Goal: Information Seeking & Learning: Learn about a topic

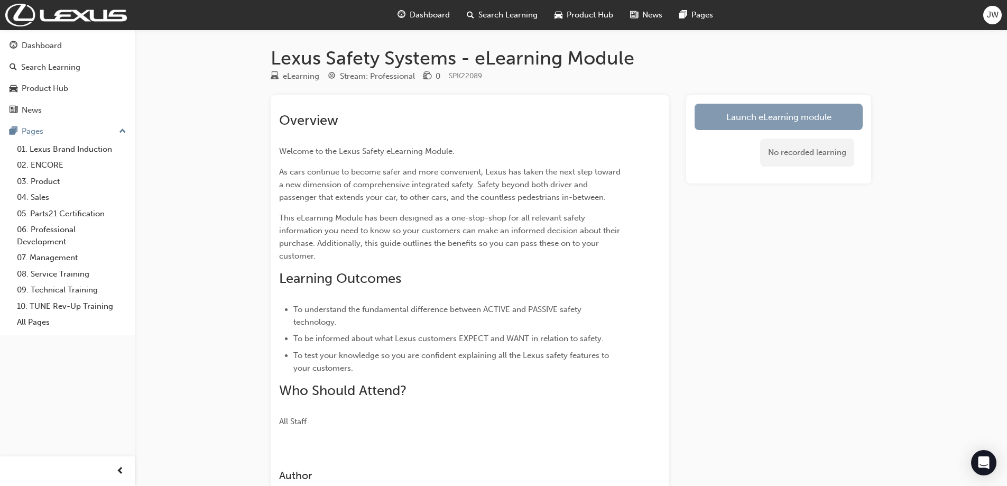
click at [770, 118] on link "Launch eLearning module" at bounding box center [778, 117] width 168 height 26
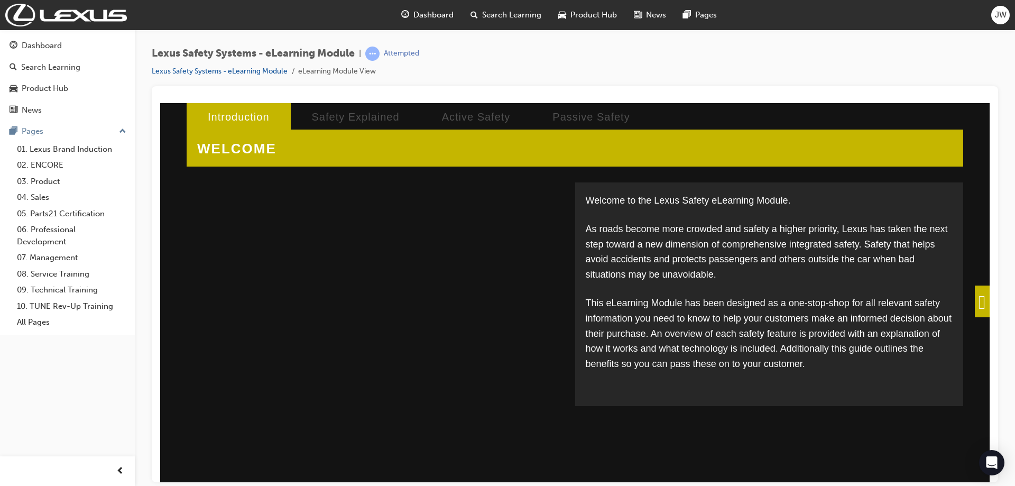
click at [976, 304] on span at bounding box center [982, 301] width 15 height 32
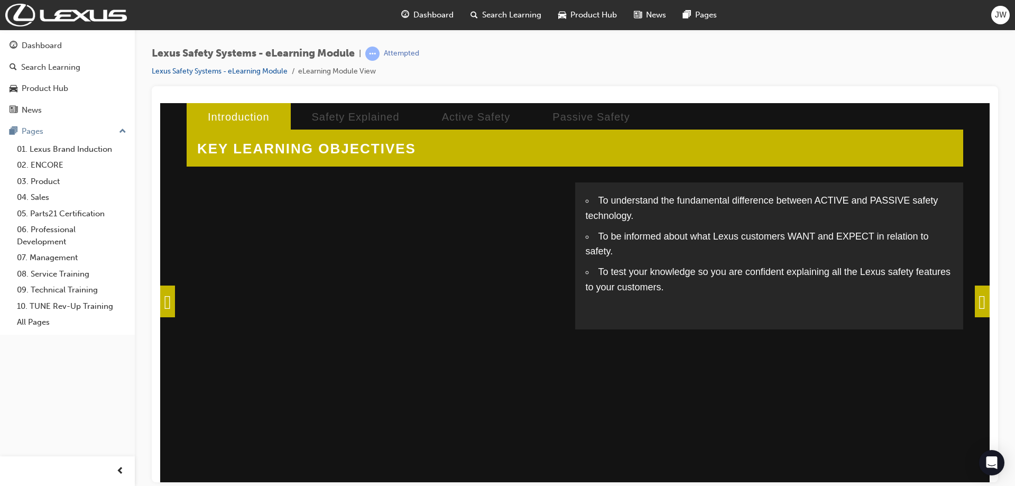
click at [975, 304] on span at bounding box center [982, 301] width 15 height 32
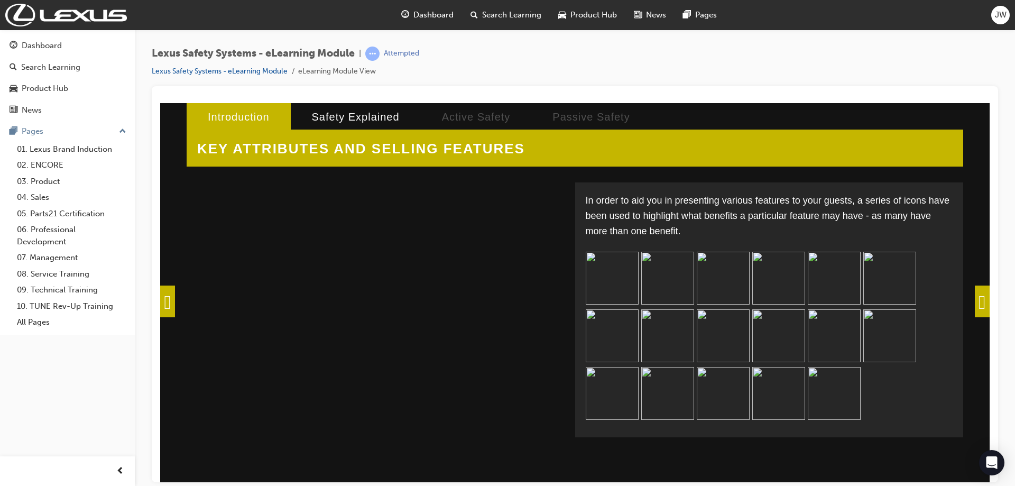
click at [978, 300] on span at bounding box center [982, 301] width 15 height 32
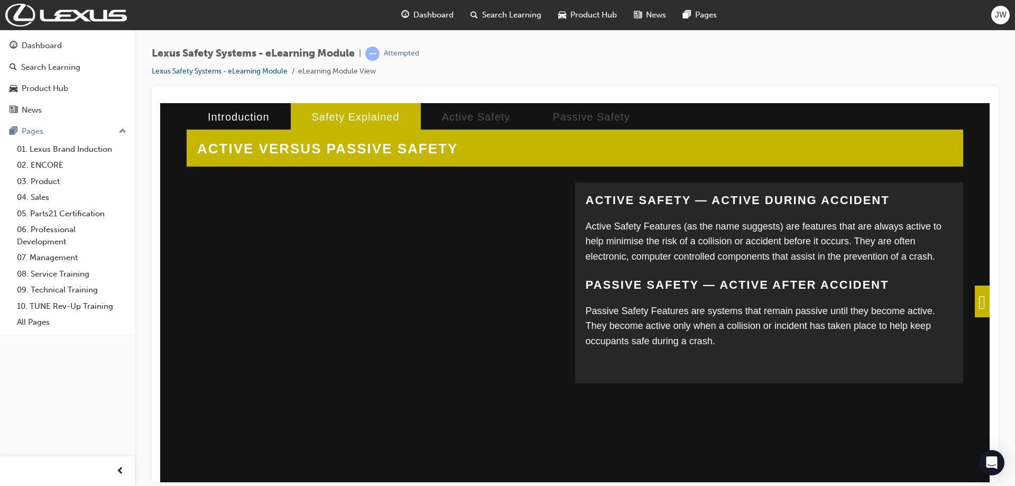
click at [975, 296] on span at bounding box center [982, 301] width 15 height 32
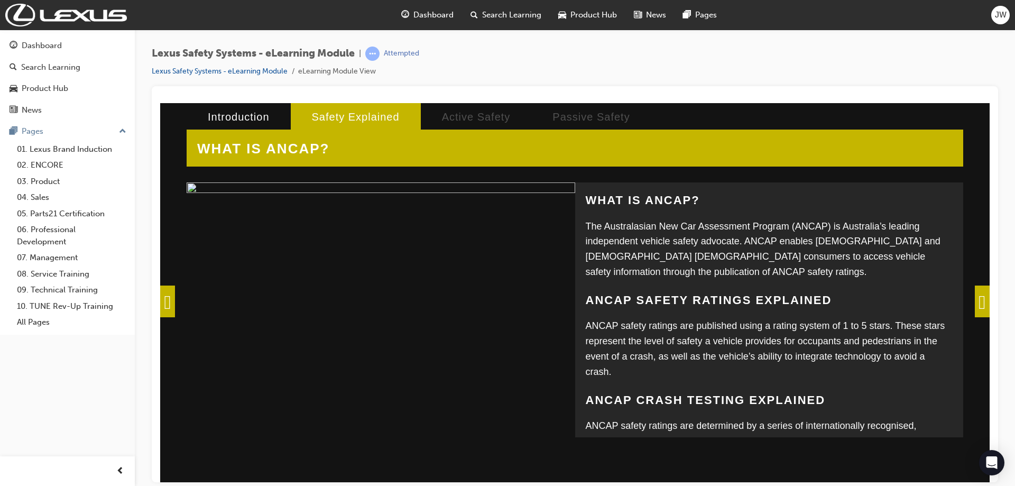
click at [975, 301] on span at bounding box center [982, 301] width 15 height 32
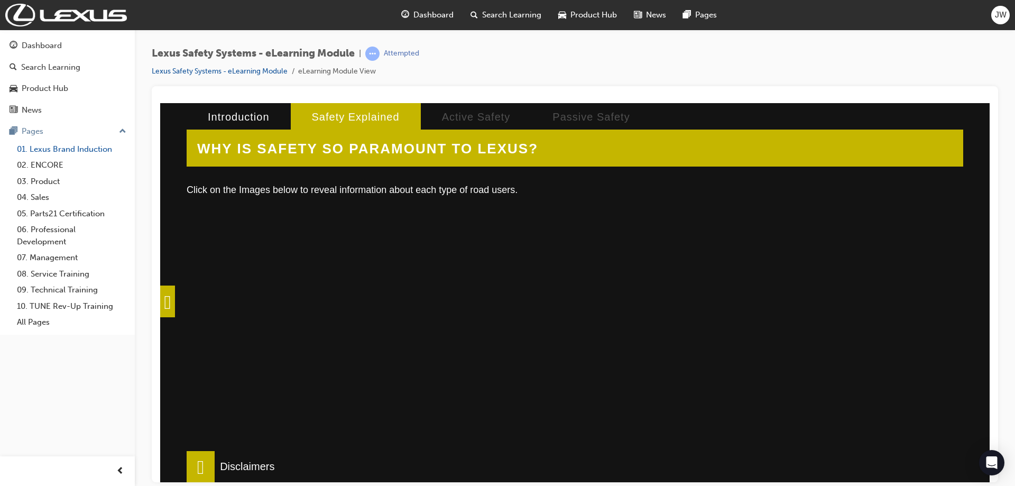
click at [48, 147] on link "01. Lexus Brand Induction" at bounding box center [72, 149] width 118 height 16
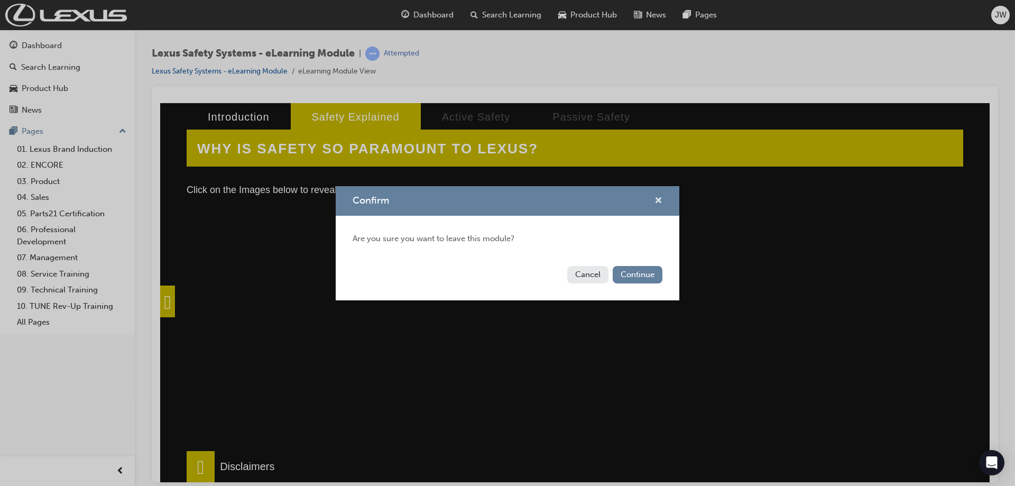
click at [657, 198] on span "cross-icon" at bounding box center [658, 202] width 8 height 10
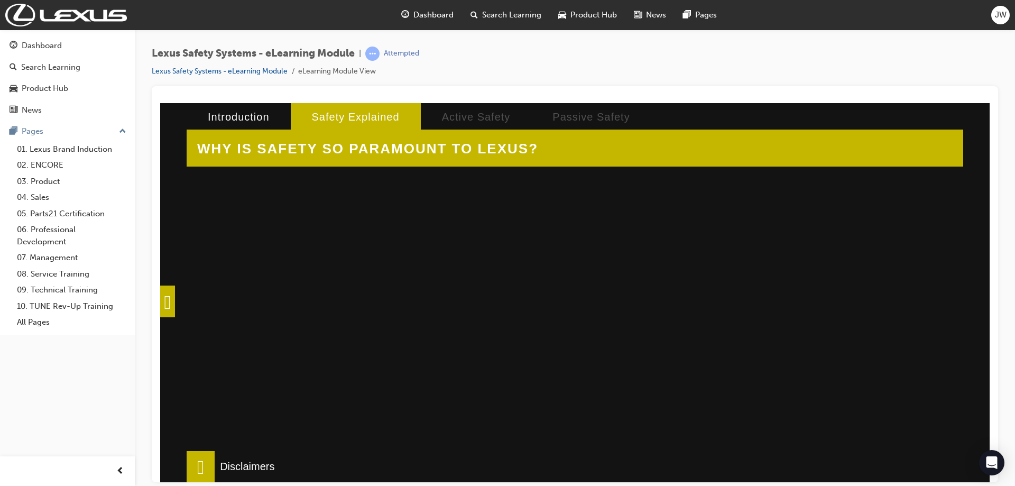
scroll to position [352, 0]
click at [991, 459] on icon "Open Intercom Messenger" at bounding box center [991, 463] width 12 height 14
click at [991, 459] on div at bounding box center [575, 284] width 846 height 396
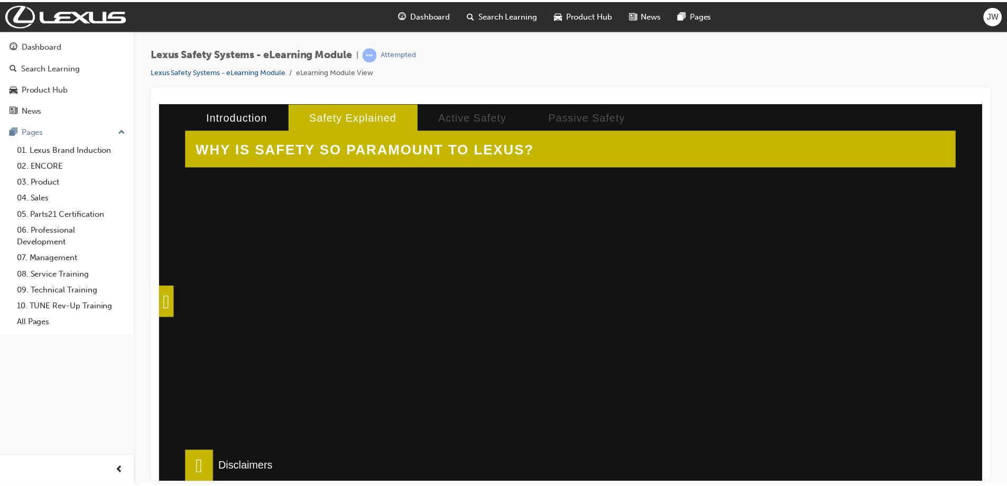
scroll to position [352, 0]
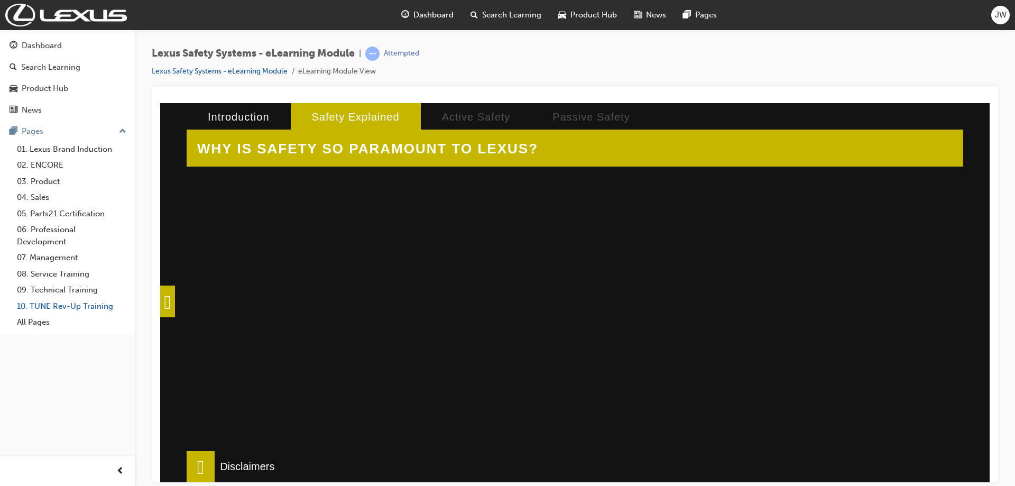
click at [54, 307] on link "10. TUNE Rev-Up Training" at bounding box center [72, 306] width 118 height 16
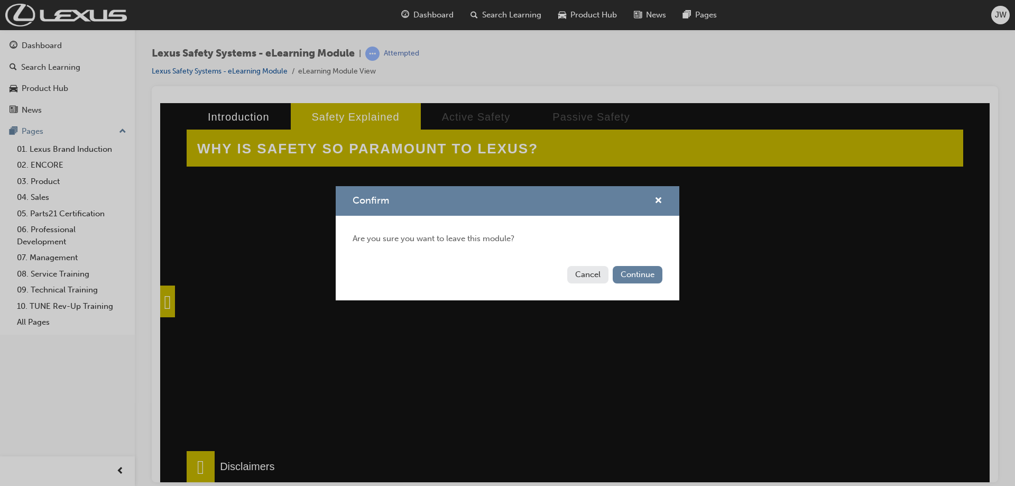
click at [60, 151] on div "Confirm Are you sure you want to leave this module? Cancel Continue" at bounding box center [507, 243] width 1015 height 486
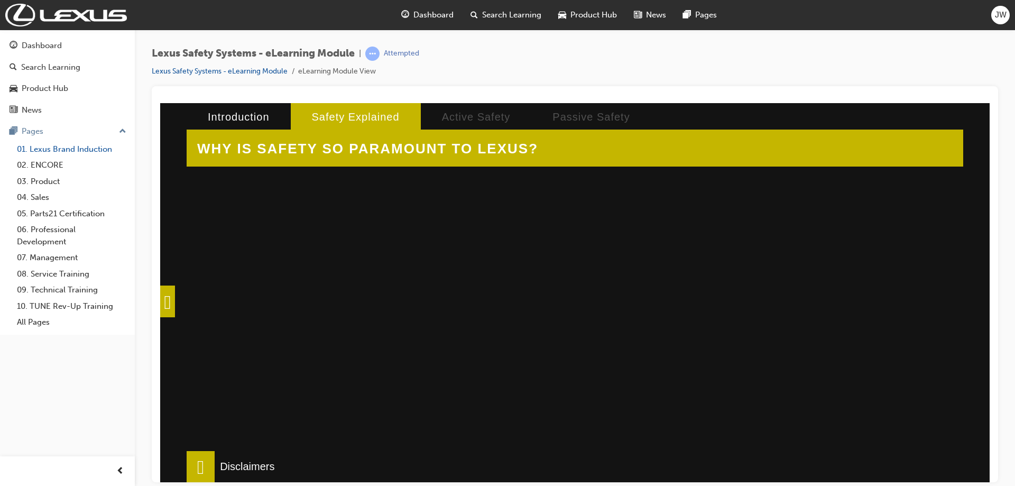
click at [64, 150] on link "01. Lexus Brand Induction" at bounding box center [72, 149] width 118 height 16
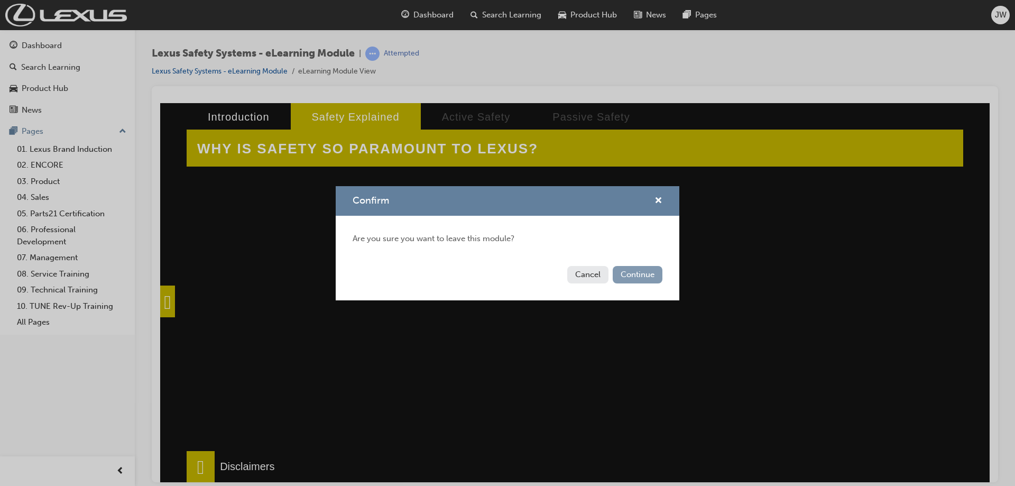
click at [648, 277] on button "Continue" at bounding box center [638, 274] width 50 height 17
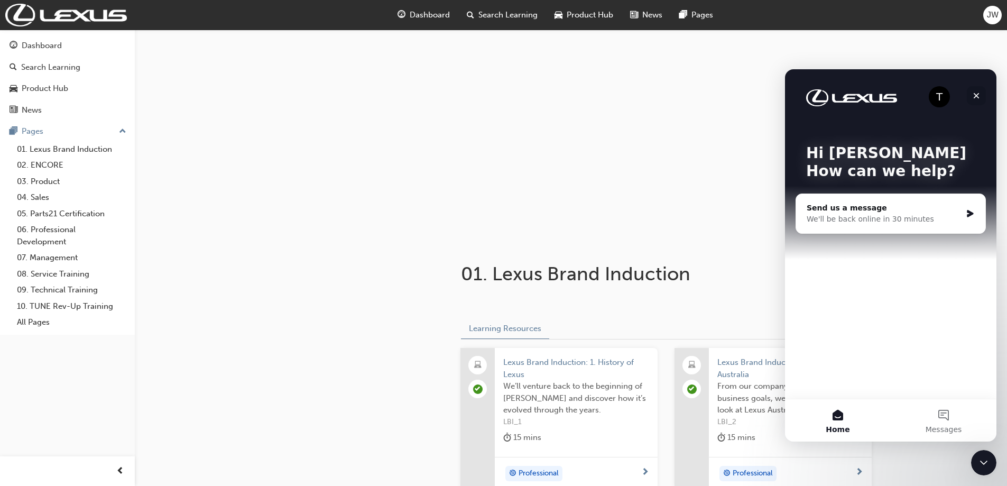
click at [978, 96] on icon "Close" at bounding box center [976, 95] width 8 height 8
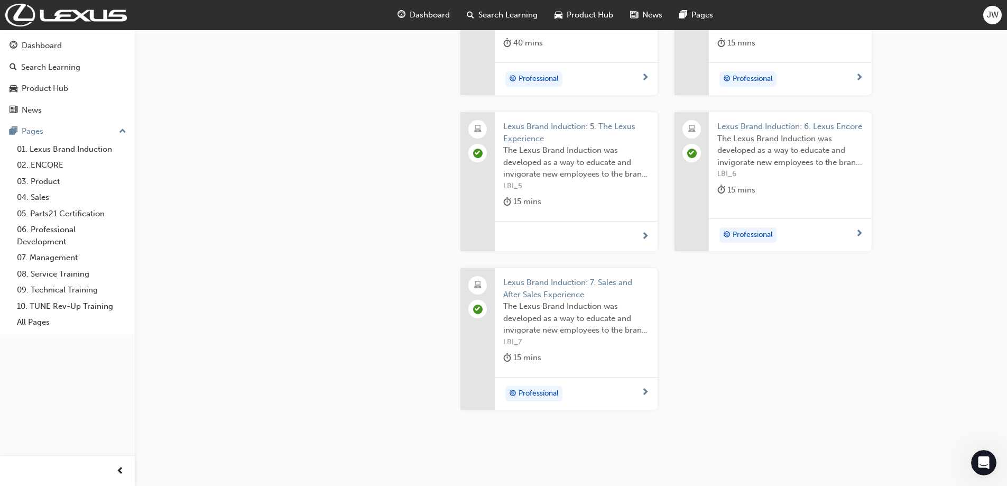
scroll to position [588, 0]
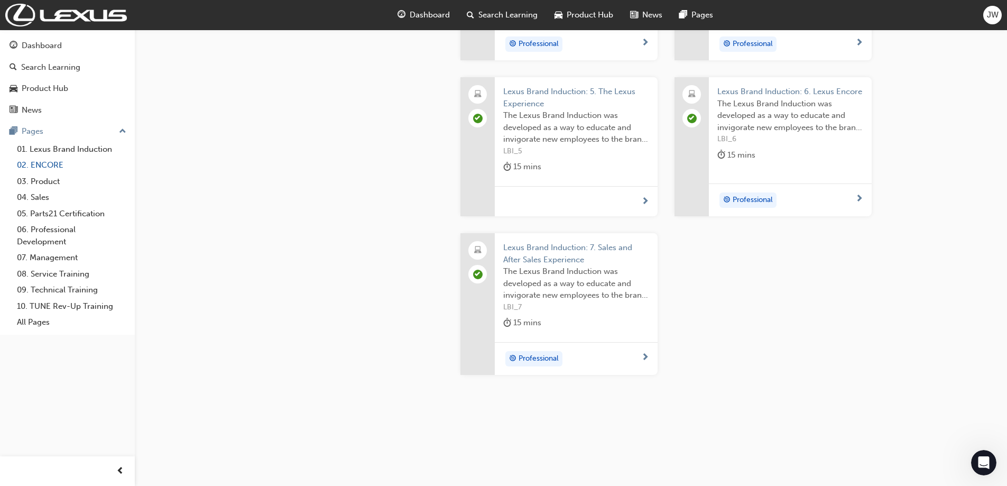
click at [55, 170] on link "02. ENCORE" at bounding box center [72, 165] width 118 height 16
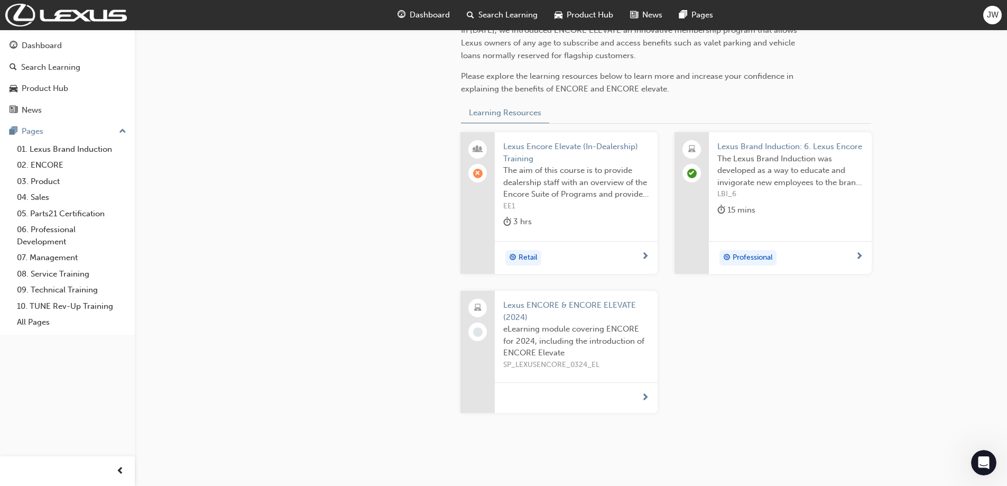
scroll to position [392, 0]
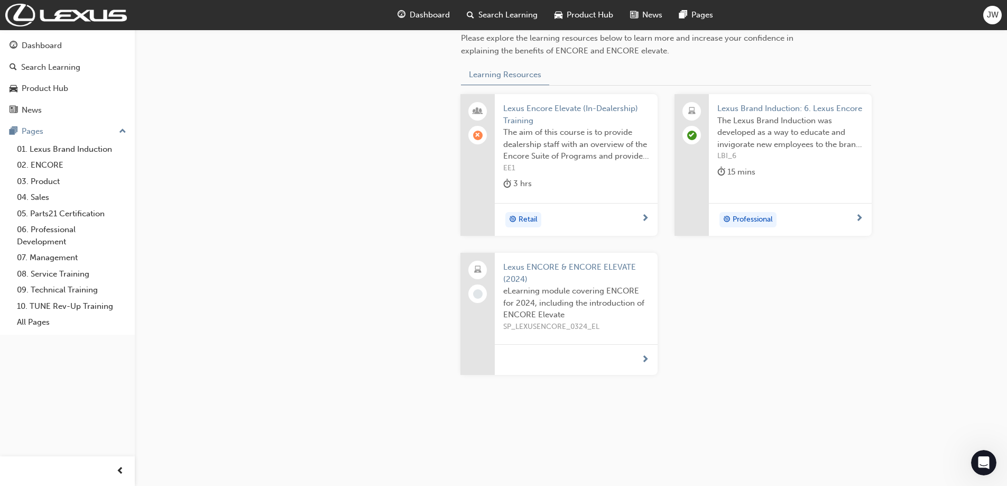
click at [559, 109] on span "Lexus Encore Elevate (In-Dealership) Training" at bounding box center [576, 115] width 146 height 24
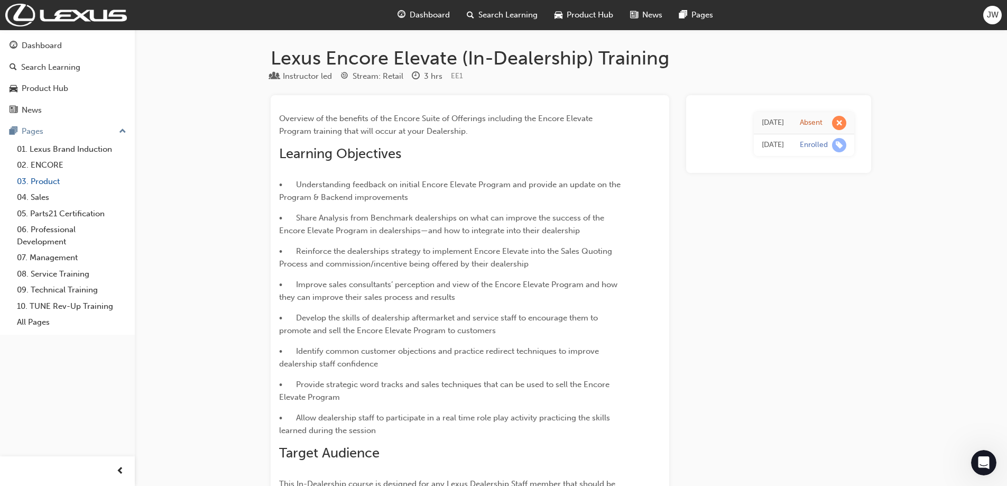
click at [44, 180] on link "03. Product" at bounding box center [72, 181] width 118 height 16
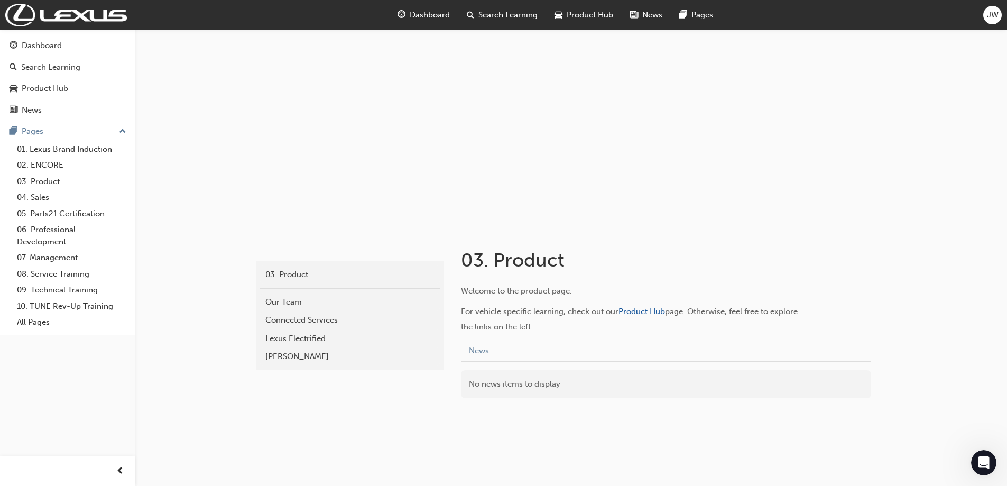
scroll to position [20, 0]
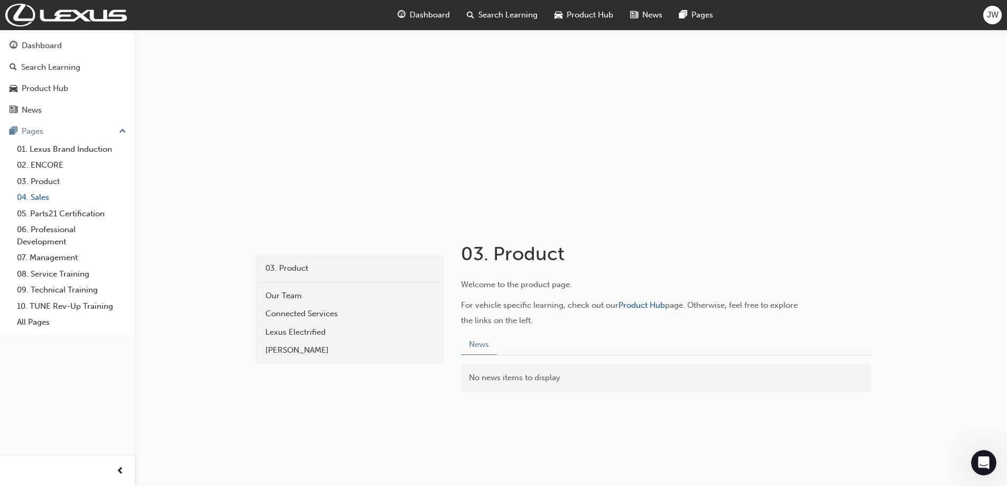
click at [35, 197] on link "04. Sales" at bounding box center [72, 197] width 118 height 16
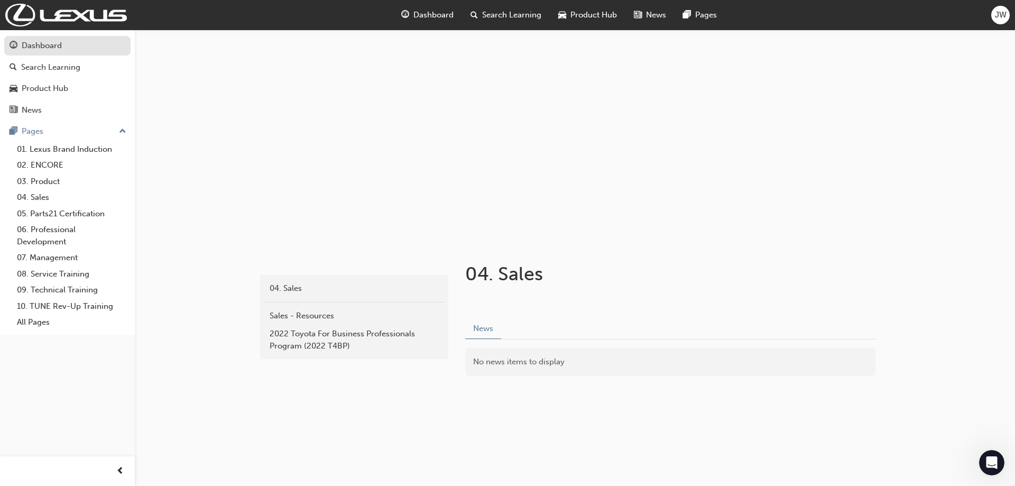
click at [59, 43] on div "Dashboard" at bounding box center [42, 46] width 40 height 12
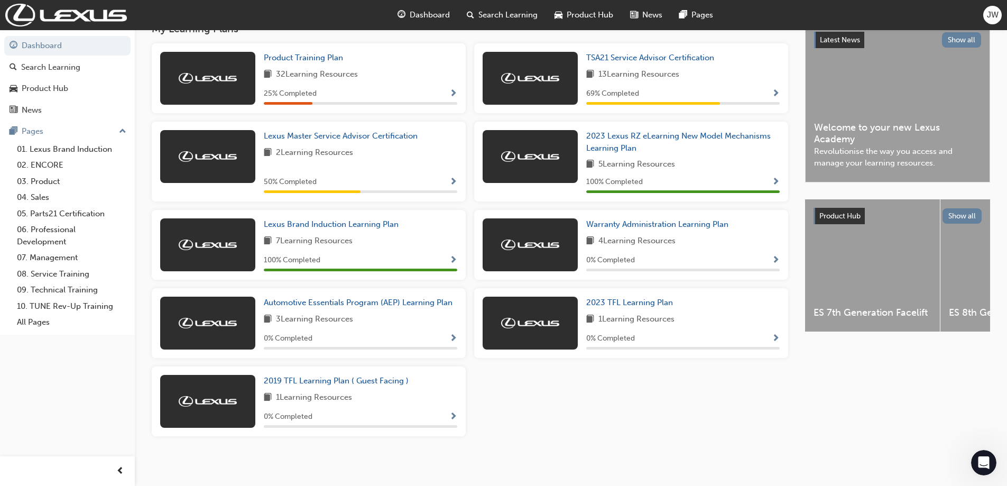
scroll to position [241, 0]
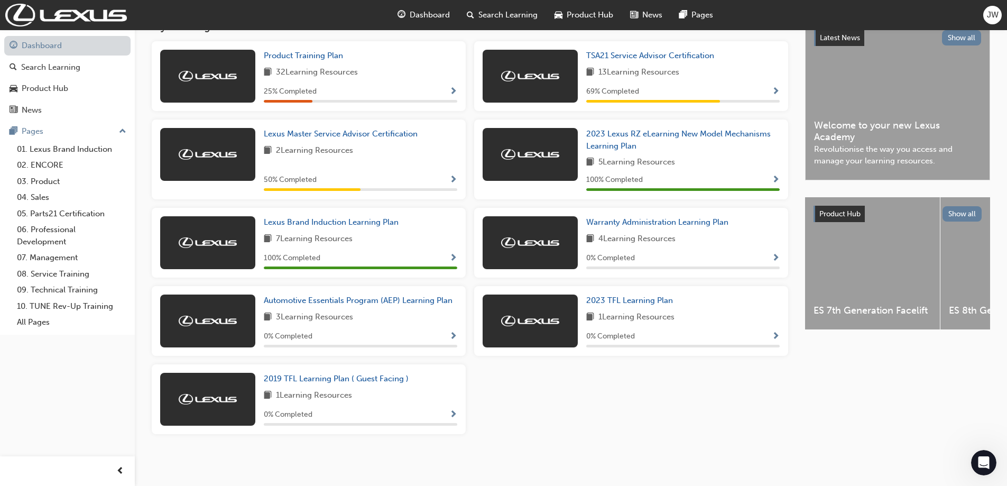
click at [44, 47] on link "Dashboard" at bounding box center [67, 46] width 126 height 20
click at [431, 17] on span "Dashboard" at bounding box center [430, 15] width 40 height 12
click at [987, 460] on icon "Open Intercom Messenger" at bounding box center [981, 460] width 17 height 17
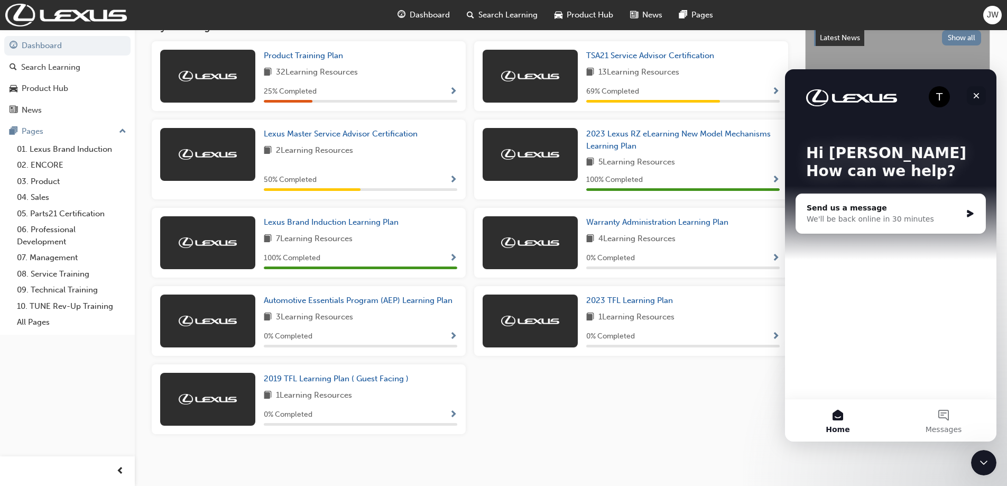
click at [979, 98] on icon "Close" at bounding box center [976, 96] width 6 height 6
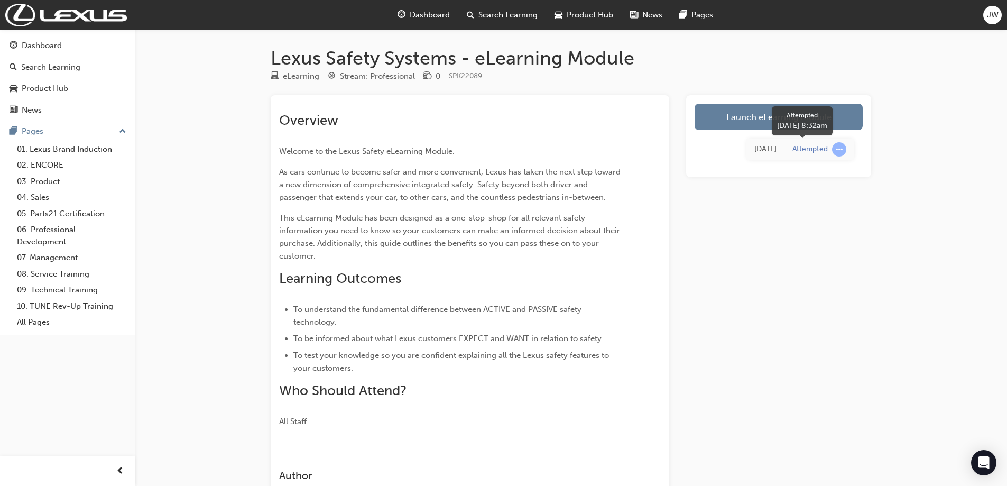
click at [838, 149] on span "learningRecordVerb_ATTEMPT-icon" at bounding box center [839, 149] width 14 height 14
click at [799, 147] on div "Attempted" at bounding box center [809, 149] width 35 height 10
click at [741, 119] on link "Launch eLearning module" at bounding box center [778, 117] width 168 height 26
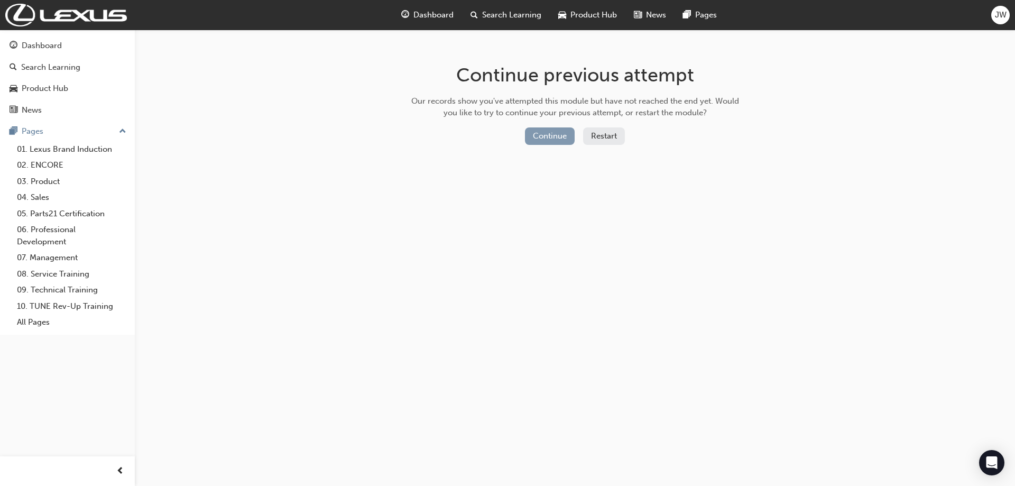
click at [555, 135] on button "Continue" at bounding box center [550, 135] width 50 height 17
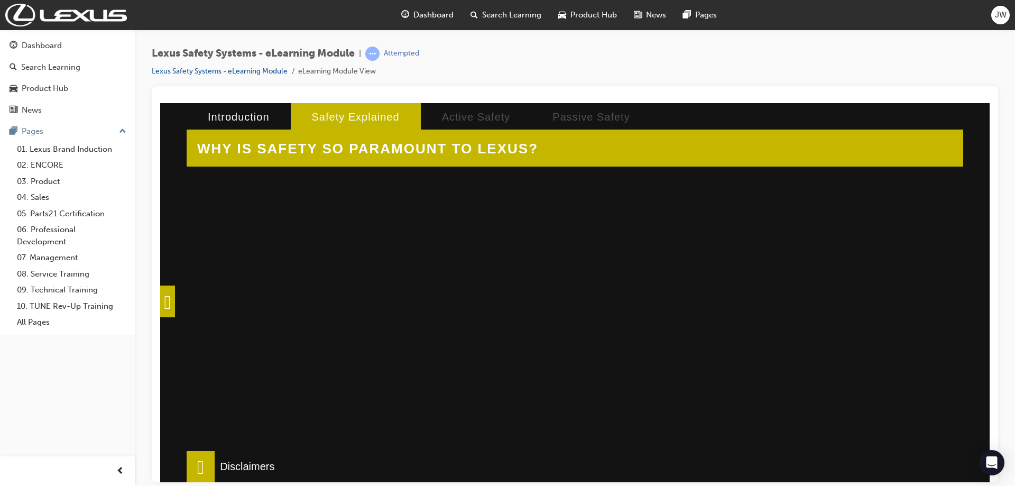
scroll to position [352, 0]
click at [965, 282] on div "WHY IS SAFETY SO PARAMOUNT TO LEXUS? Click on the Images below to reveal inform…" at bounding box center [574, 292] width 829 height 379
click at [170, 296] on span at bounding box center [167, 301] width 15 height 32
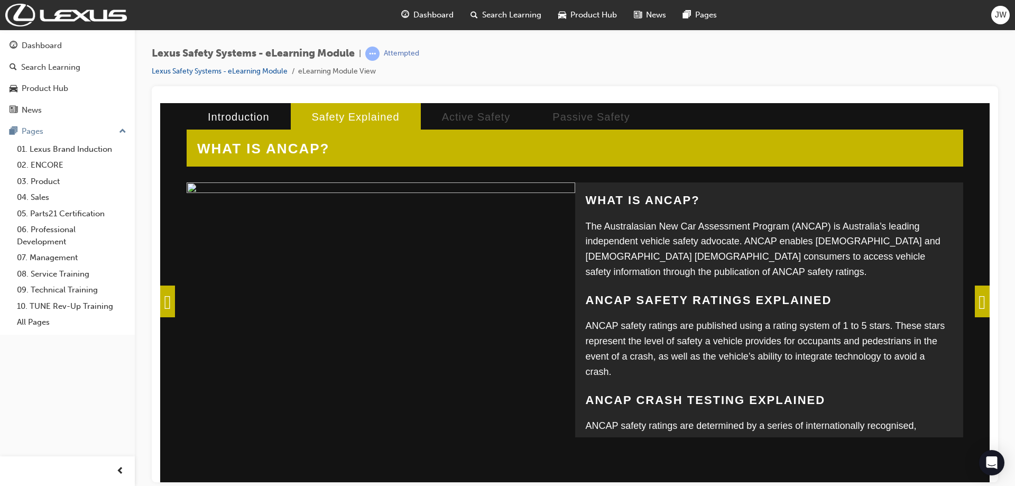
click at [977, 300] on span at bounding box center [982, 301] width 15 height 32
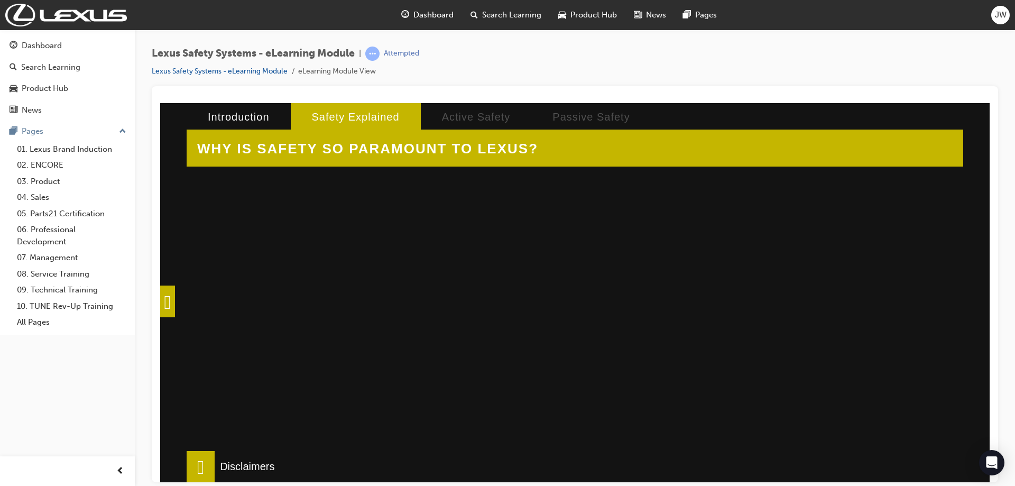
click at [298, 285] on div at bounding box center [370, 270] width 349 height 264
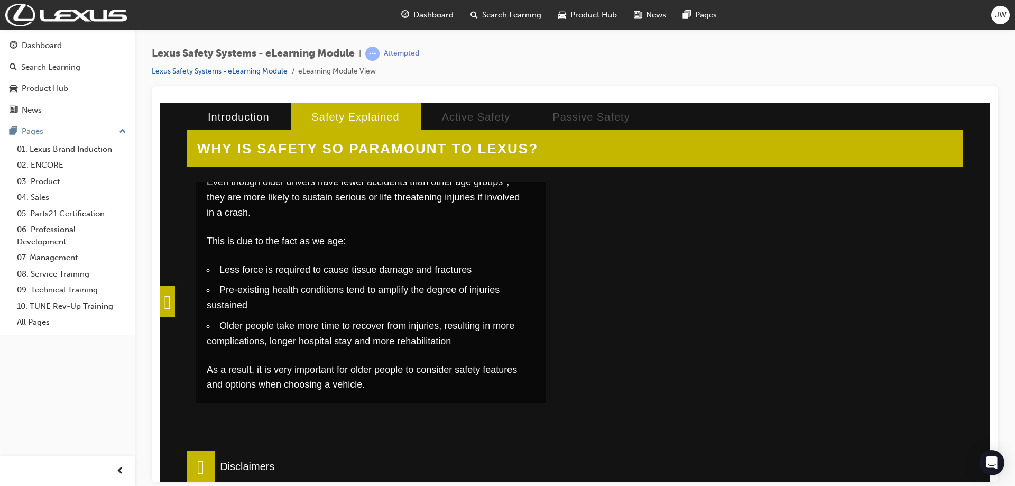
click at [168, 293] on span at bounding box center [167, 301] width 15 height 32
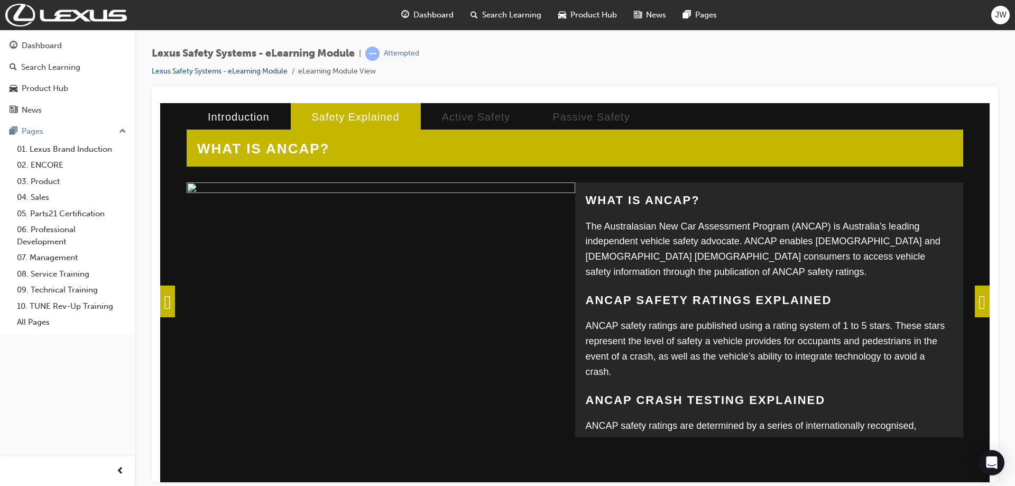
click at [772, 276] on p "The Australasian New Car Assessment Program (ANCAP) is Australia’s leading inde…" at bounding box center [769, 248] width 367 height 61
click at [980, 300] on span at bounding box center [982, 301] width 15 height 32
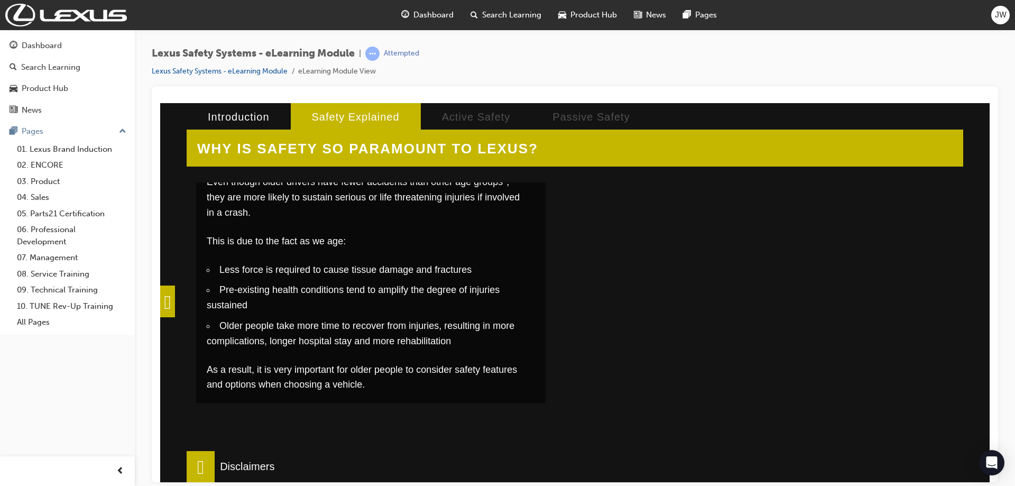
click at [383, 234] on p "This is due to the fact as we age:" at bounding box center [364, 240] width 314 height 15
click at [388, 318] on li "Older people take more time to recover from injuries, resulting in more complic…" at bounding box center [364, 333] width 314 height 31
click at [709, 290] on div at bounding box center [738, 270] width 349 height 264
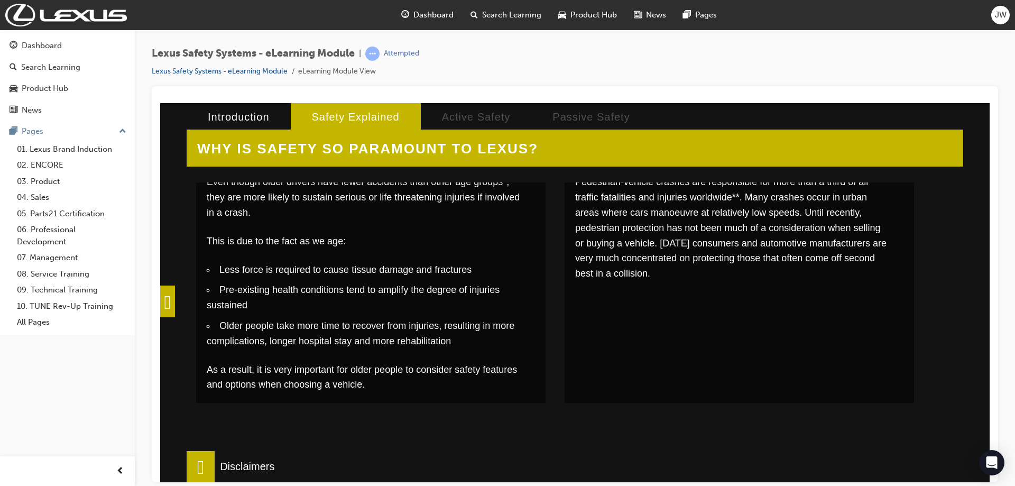
click at [673, 329] on div at bounding box center [738, 270] width 349 height 264
click at [209, 468] on span at bounding box center [201, 466] width 28 height 32
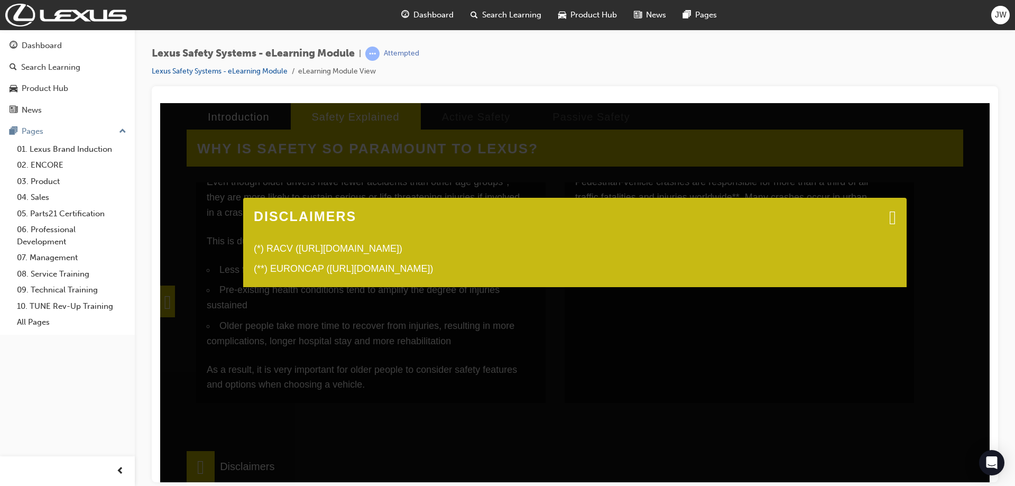
click at [889, 214] on span at bounding box center [892, 216] width 7 height 11
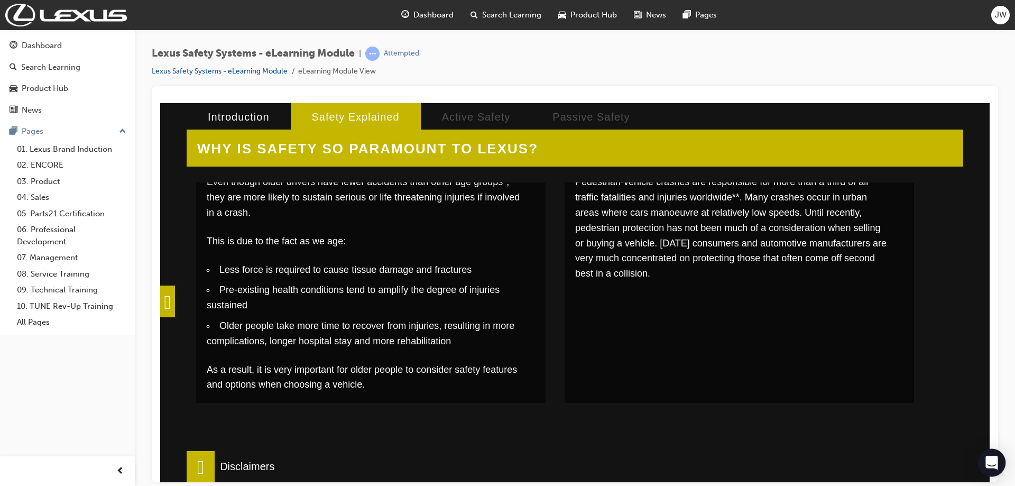
click at [993, 466] on icon "Open Intercom Messenger" at bounding box center [991, 463] width 12 height 14
click at [993, 466] on div at bounding box center [575, 284] width 846 height 396
click at [634, 284] on div "Pedestrians Pedestrian-vehicle crashes are responsible for more than a third of…" at bounding box center [732, 221] width 336 height 166
click at [231, 114] on li "Introduction" at bounding box center [239, 116] width 104 height 27
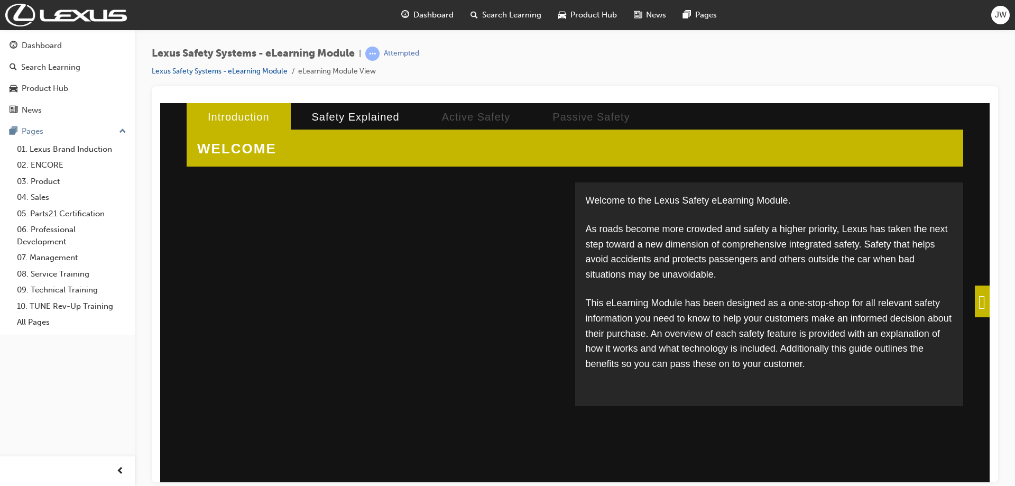
click at [975, 305] on span at bounding box center [982, 301] width 15 height 32
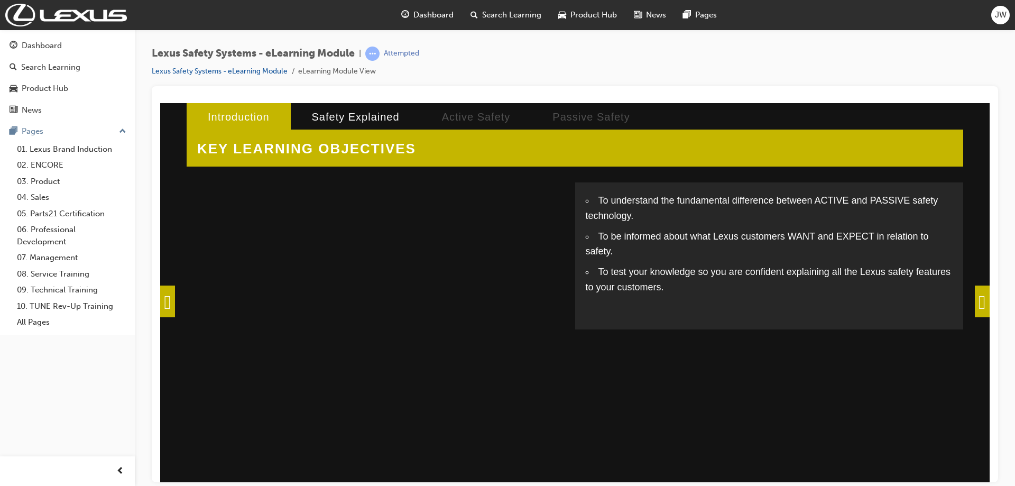
click at [975, 305] on span at bounding box center [982, 301] width 15 height 32
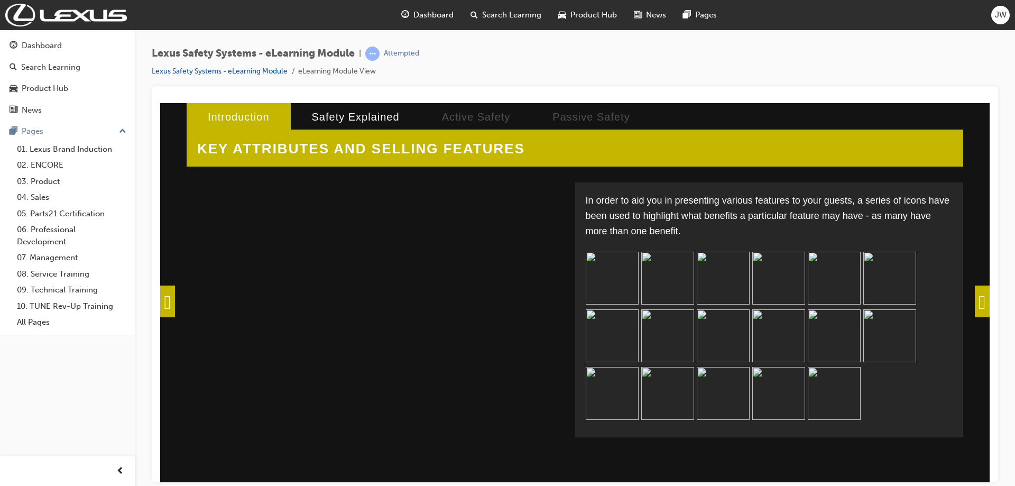
click at [890, 276] on img at bounding box center [889, 277] width 53 height 53
click at [823, 270] on img at bounding box center [834, 277] width 53 height 53
click at [975, 300] on span at bounding box center [982, 301] width 15 height 32
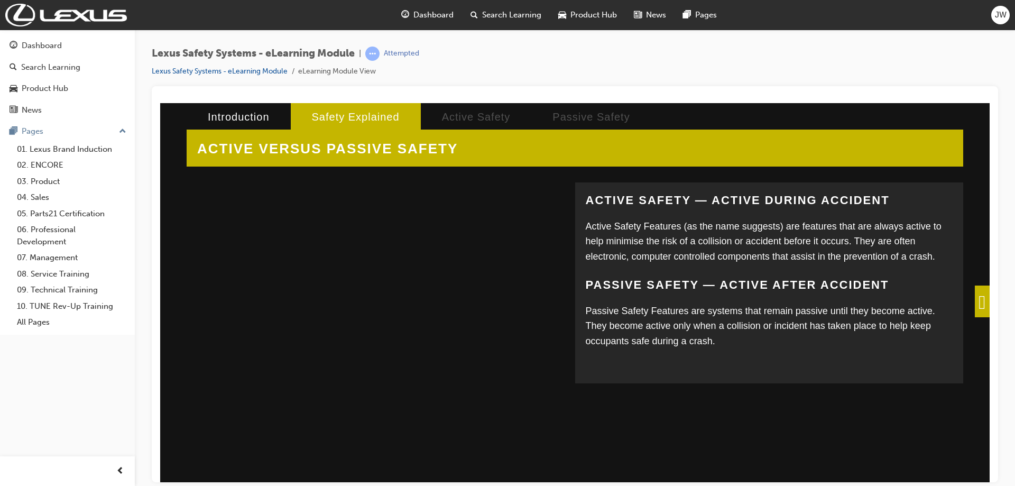
click at [975, 301] on span at bounding box center [982, 301] width 15 height 32
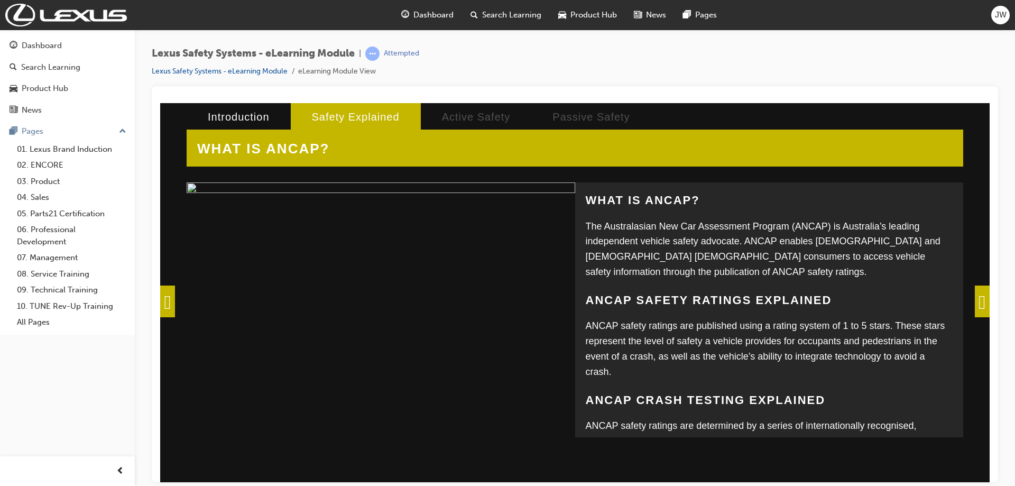
click at [975, 301] on span at bounding box center [982, 301] width 15 height 32
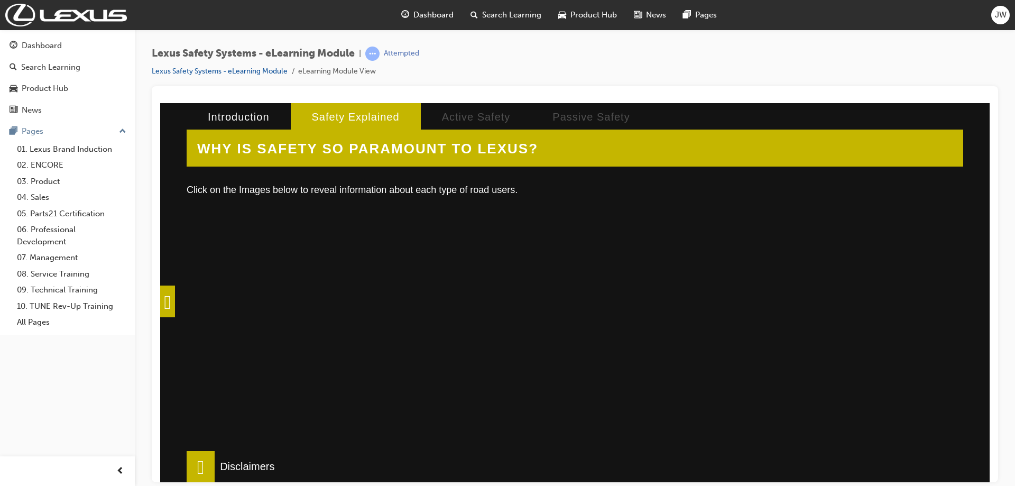
click at [389, 231] on div at bounding box center [370, 339] width 349 height 264
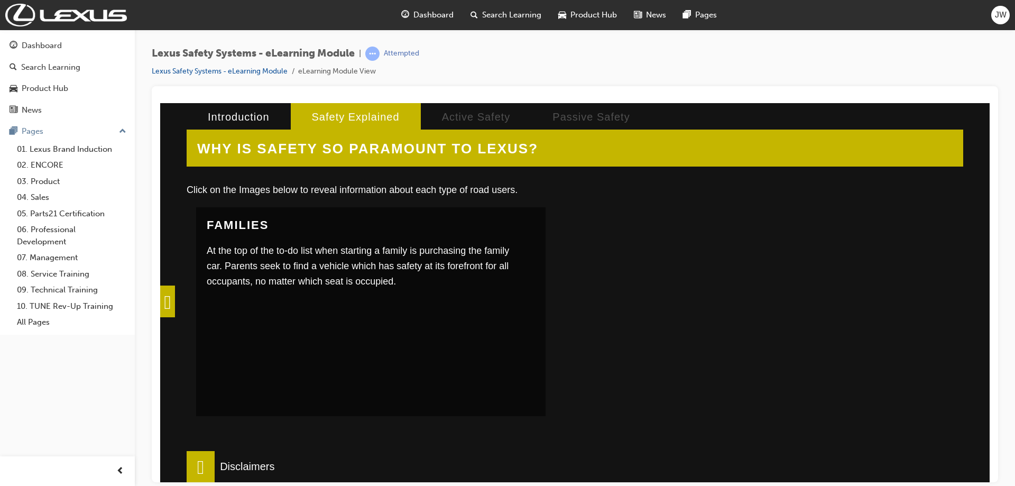
click at [715, 270] on div at bounding box center [738, 339] width 349 height 264
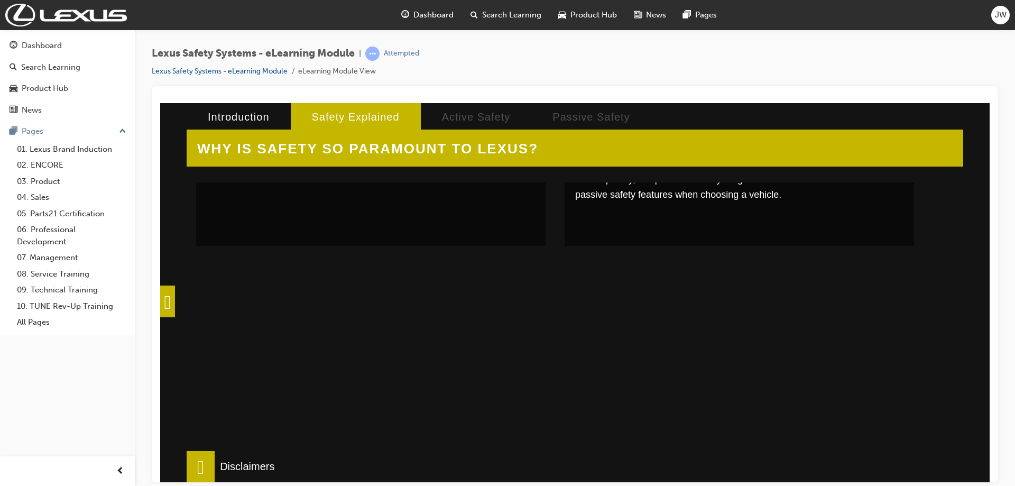
scroll to position [317, 0]
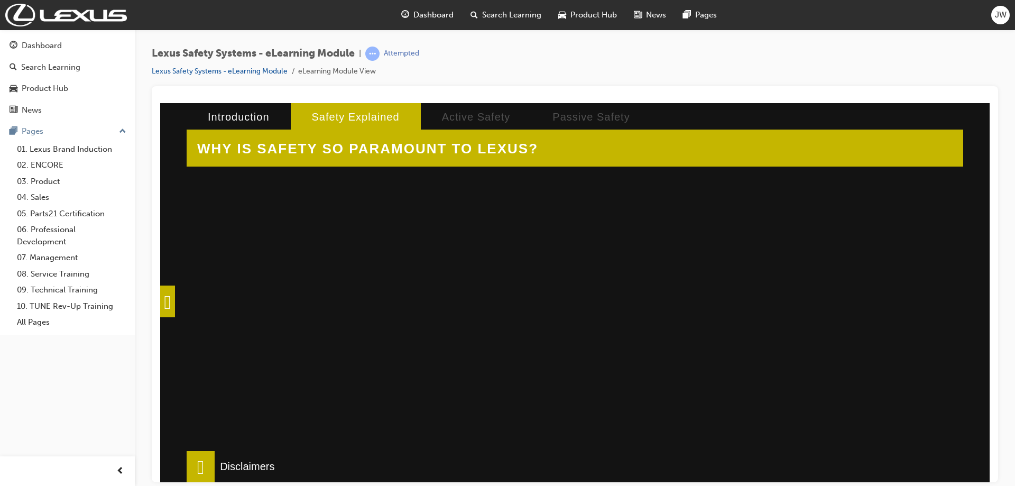
click at [346, 321] on div at bounding box center [370, 305] width 349 height 264
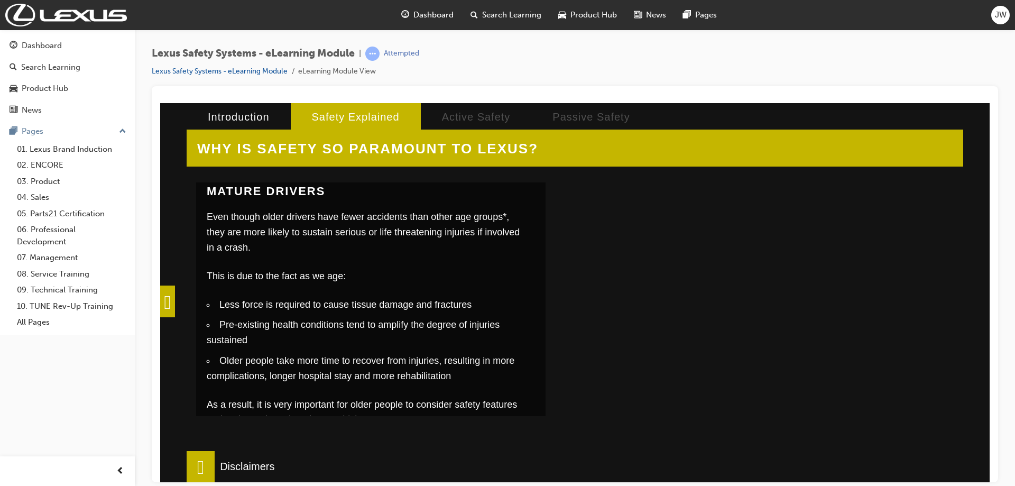
click at [735, 318] on div at bounding box center [738, 305] width 349 height 264
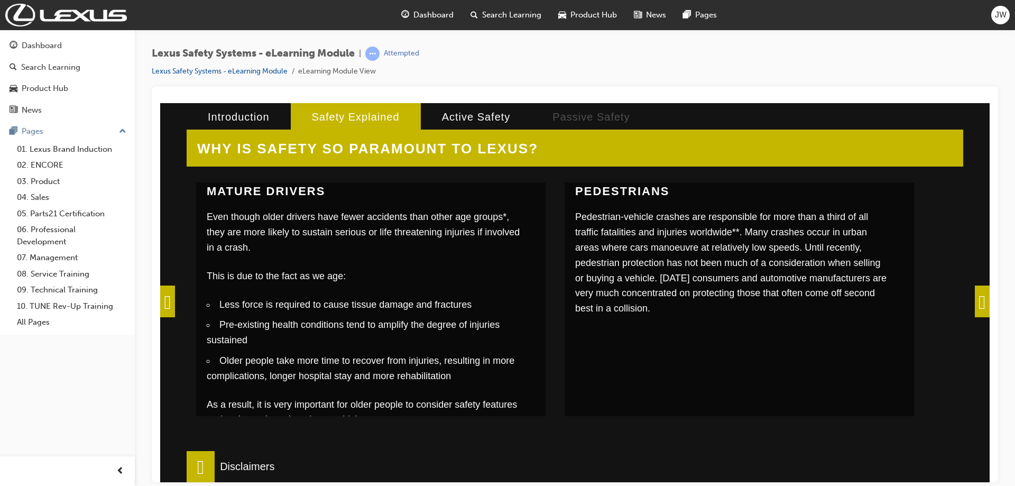
scroll to position [352, 0]
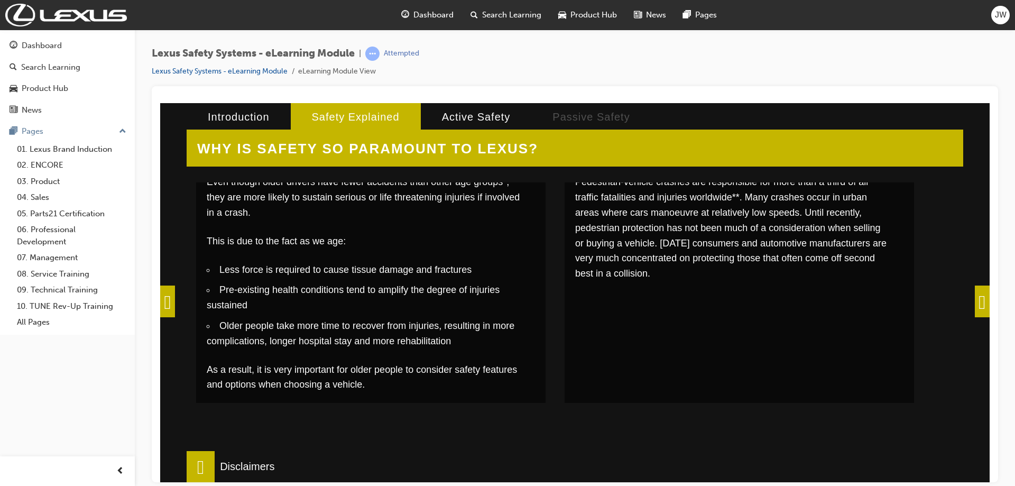
click at [207, 463] on span at bounding box center [201, 466] width 28 height 32
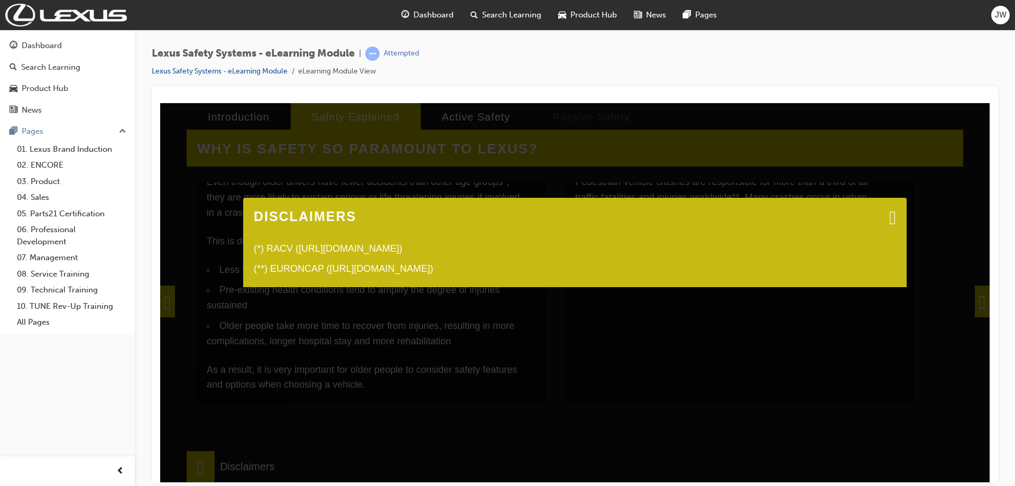
click at [402, 254] on div "(*) RACV (https://www.racv.com.au/wps/wcm/connect/racv/Internet/Primary/road+sa…" at bounding box center [575, 245] width 642 height 21
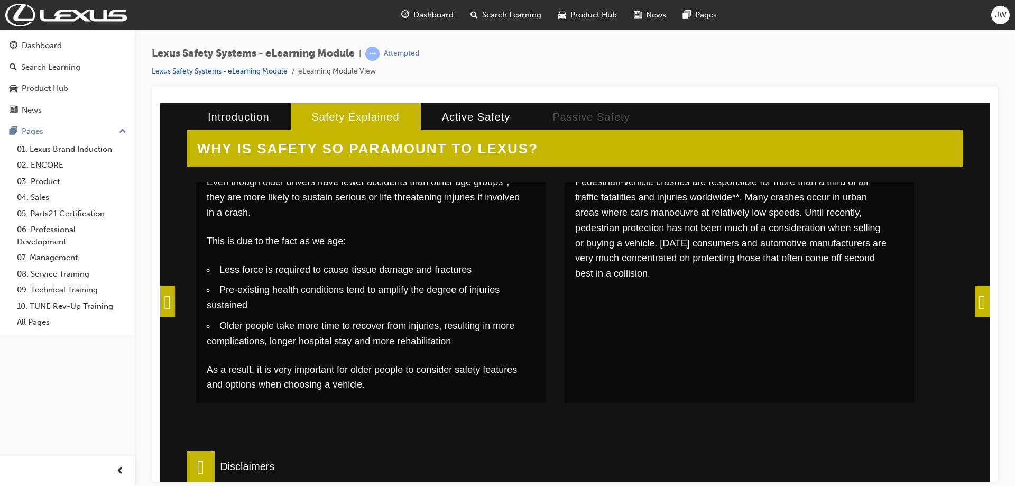
click at [208, 467] on span at bounding box center [201, 466] width 28 height 32
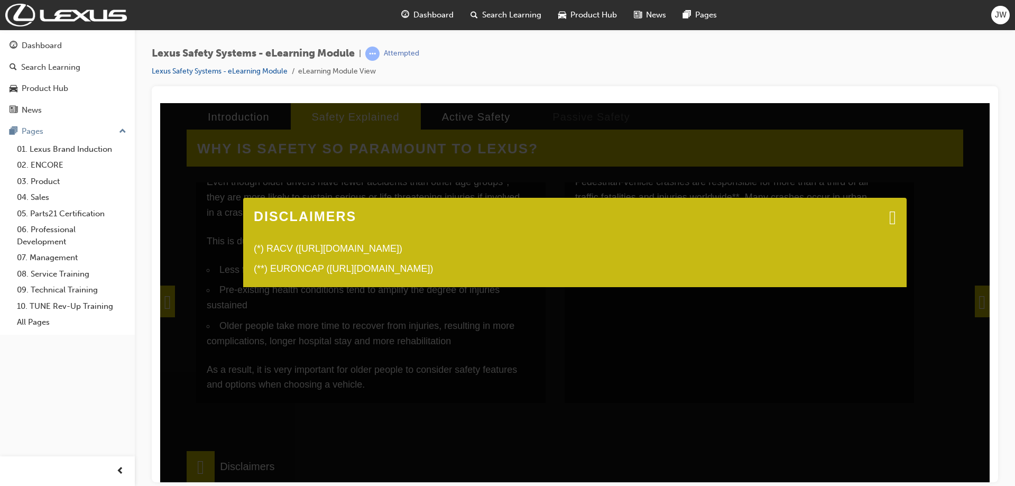
click at [395, 270] on div "(**) EURONCAP (http://www.euroncap.com/en/vehicle-safety/the-ratings-explained/…" at bounding box center [575, 265] width 642 height 21
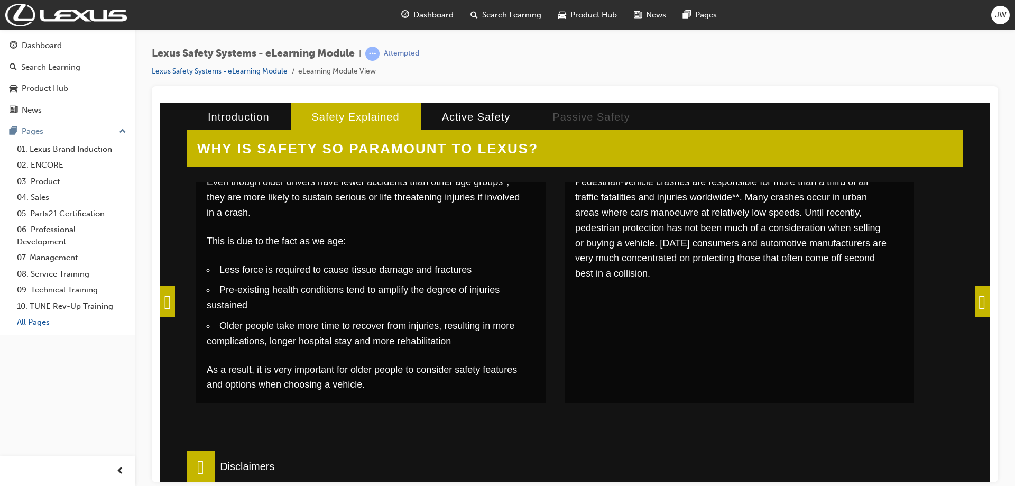
click at [29, 322] on link "All Pages" at bounding box center [72, 322] width 118 height 16
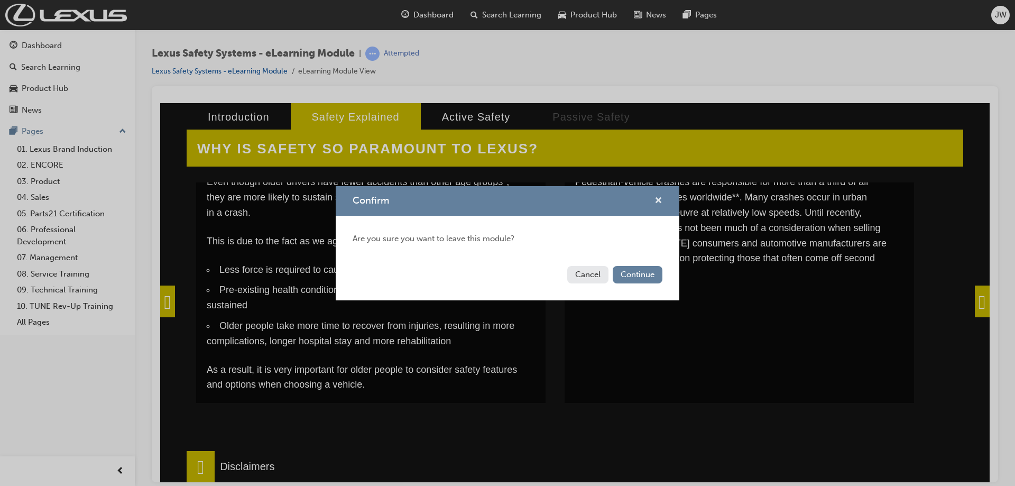
click at [658, 197] on span "cross-icon" at bounding box center [658, 202] width 8 height 10
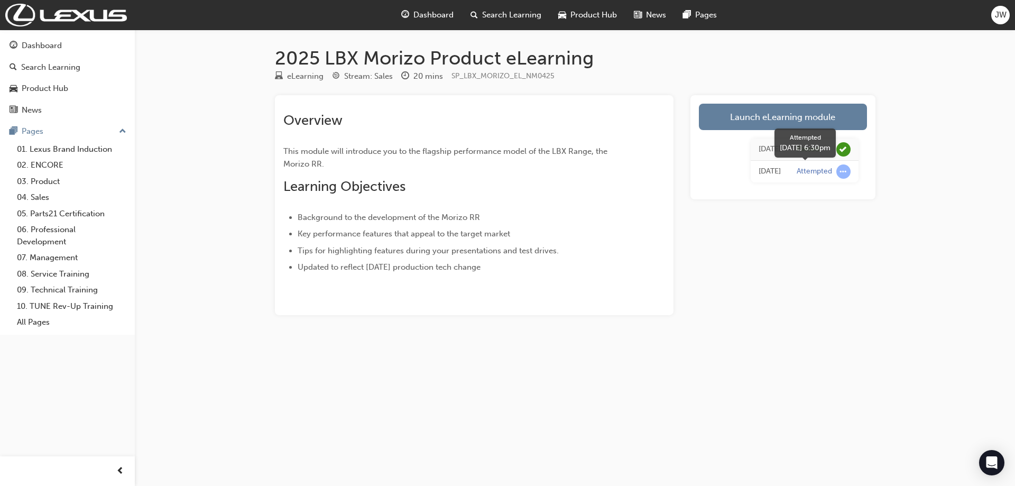
click at [843, 172] on span "learningRecordVerb_ATTEMPT-icon" at bounding box center [843, 171] width 14 height 14
click at [758, 172] on div "Thu 22 May 2025" at bounding box center [769, 171] width 22 height 12
click at [431, 14] on span "Dashboard" at bounding box center [433, 15] width 40 height 12
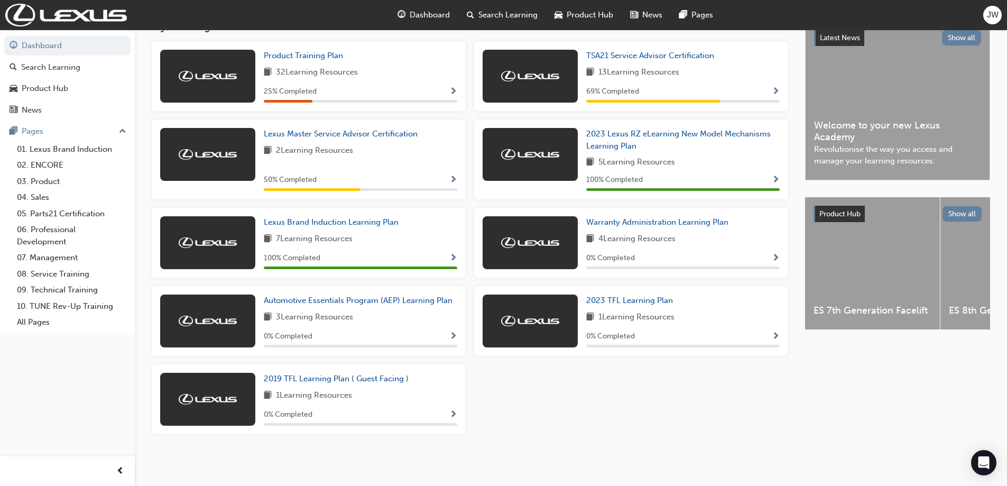
scroll to position [82, 0]
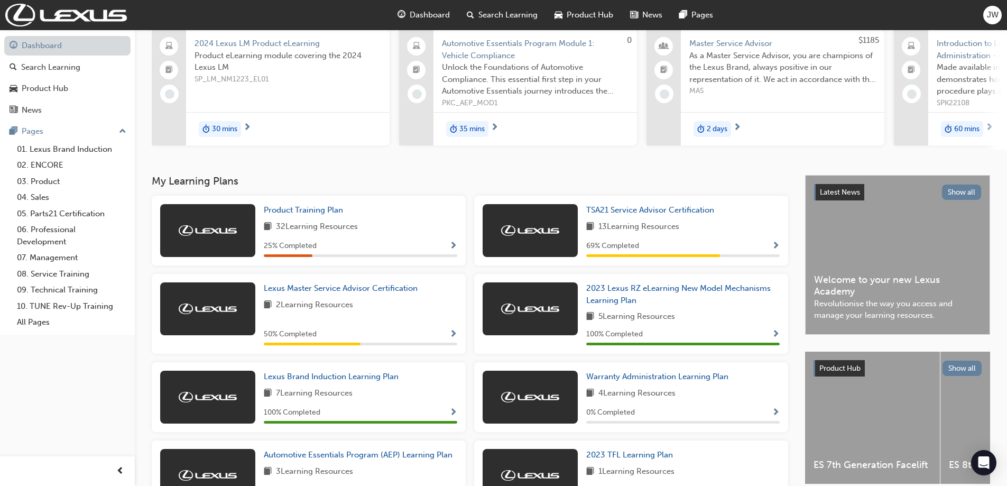
click at [39, 49] on link "Dashboard" at bounding box center [67, 46] width 126 height 20
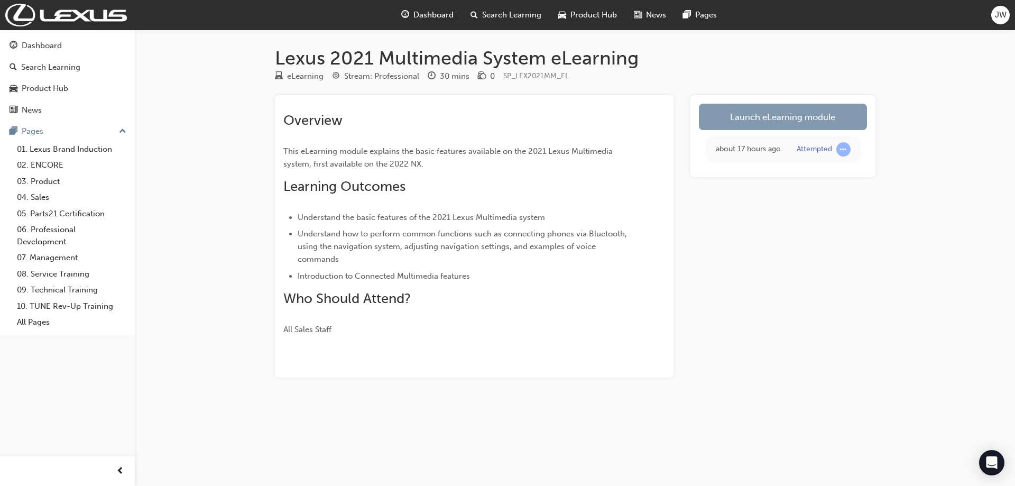
click at [768, 124] on link "Launch eLearning module" at bounding box center [783, 117] width 168 height 26
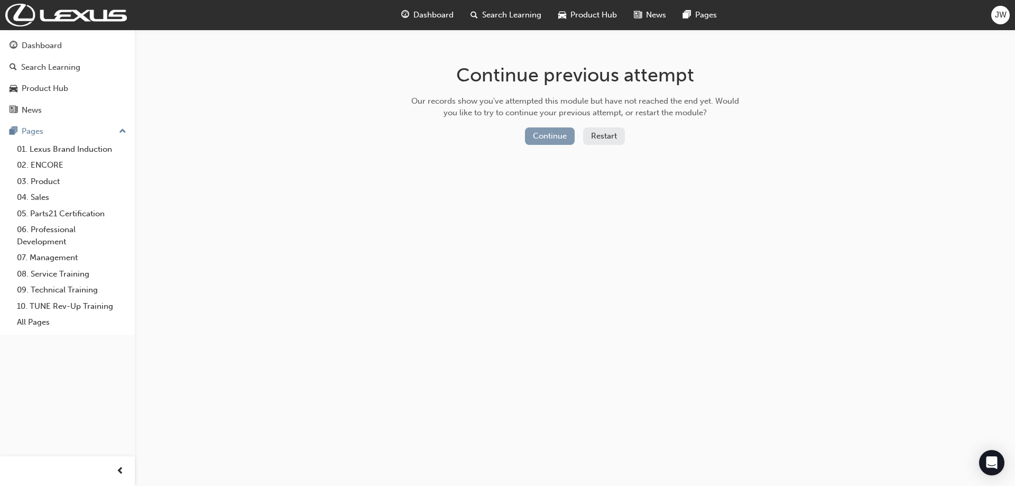
click at [551, 132] on button "Continue" at bounding box center [550, 135] width 50 height 17
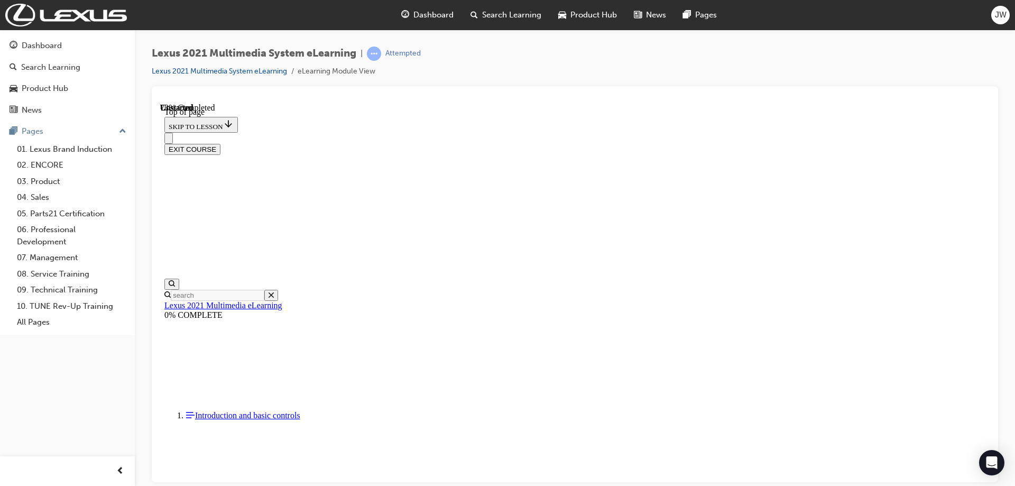
scroll to position [2358, 0]
